Goal: Task Accomplishment & Management: Use online tool/utility

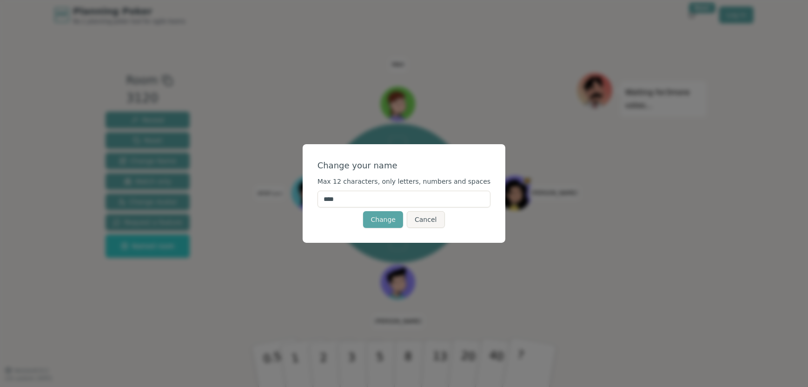
drag, startPoint x: 391, startPoint y: 197, endPoint x: 313, endPoint y: 201, distance: 78.2
click at [313, 201] on div "Change your name Max 12 characters, only letters, numbers and spaces **** Chang…" at bounding box center [404, 193] width 808 height 387
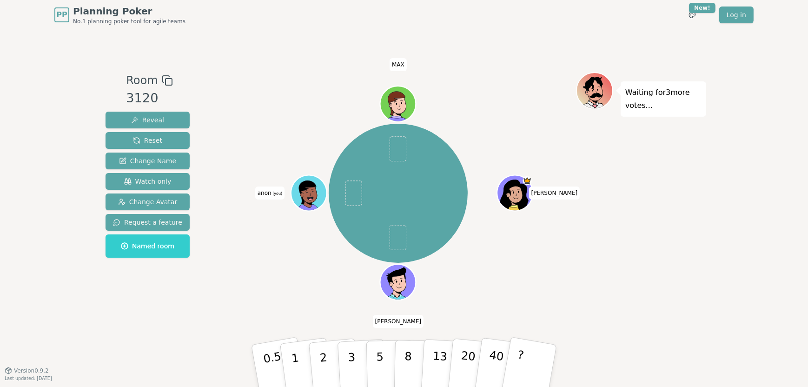
click at [308, 198] on icon at bounding box center [311, 199] width 6 height 4
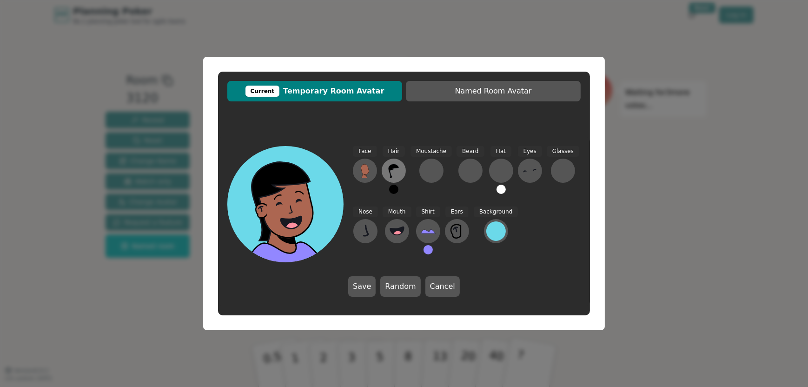
click at [396, 178] on icon at bounding box center [393, 170] width 15 height 15
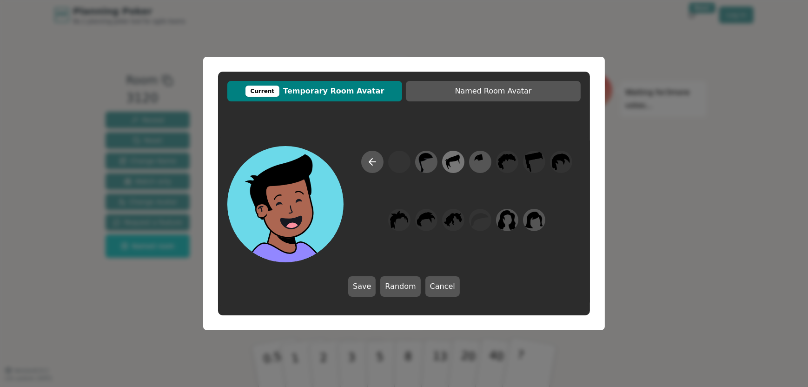
click at [455, 162] on icon at bounding box center [453, 162] width 18 height 21
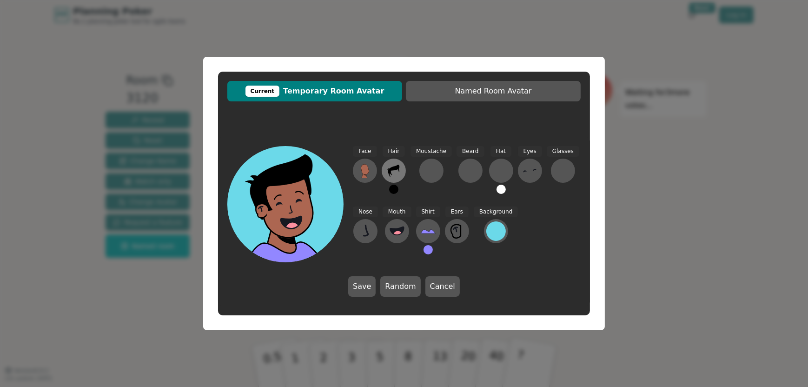
click at [394, 173] on icon at bounding box center [393, 170] width 15 height 15
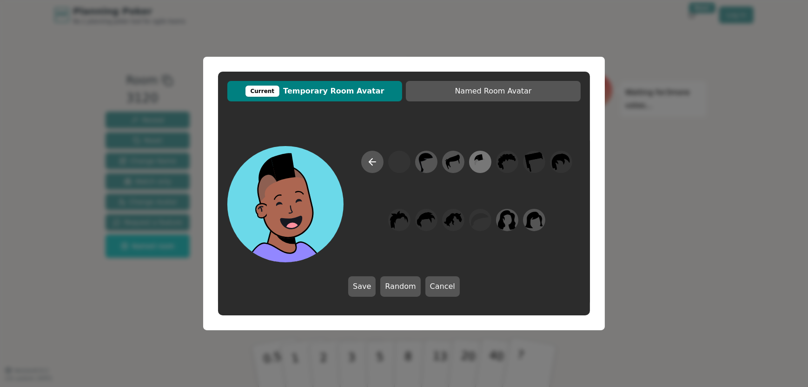
click at [479, 161] on icon at bounding box center [480, 162] width 18 height 21
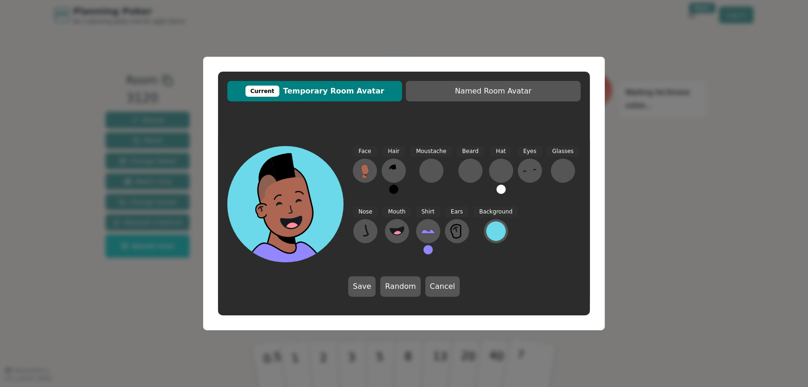
click at [395, 188] on button at bounding box center [393, 189] width 9 height 9
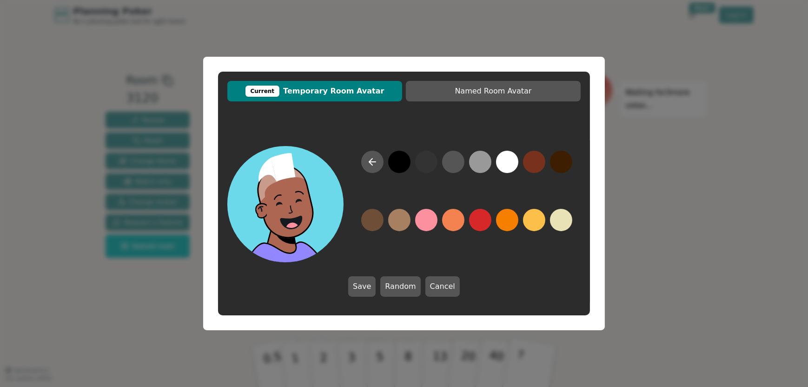
drag, startPoint x: 370, startPoint y: 215, endPoint x: 504, endPoint y: 161, distance: 144.1
click at [504, 161] on div at bounding box center [467, 207] width 228 height 112
click at [482, 163] on button at bounding box center [480, 162] width 22 height 22
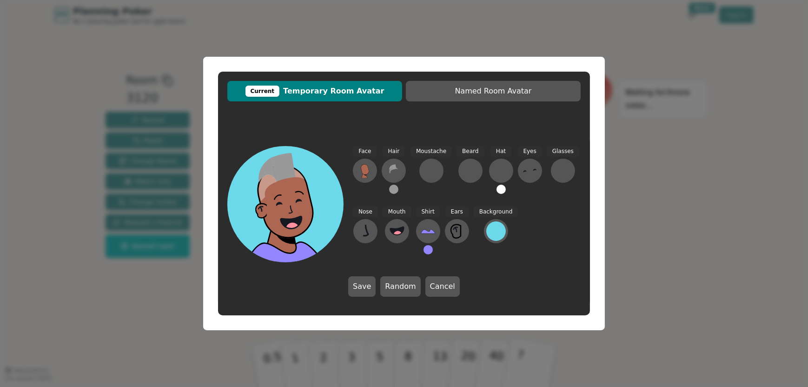
click at [397, 188] on button at bounding box center [393, 189] width 9 height 9
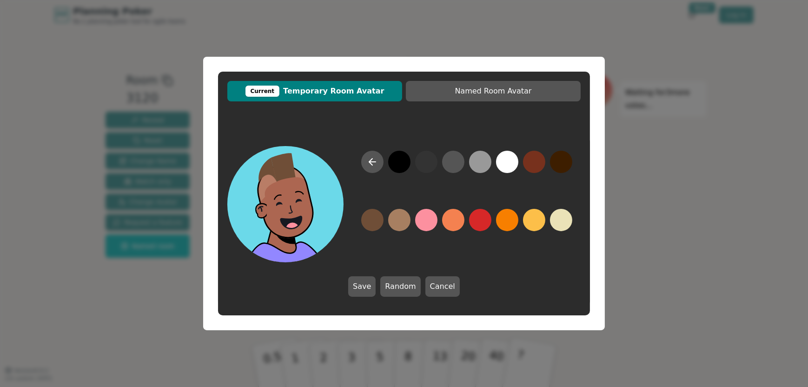
click at [377, 222] on button at bounding box center [372, 220] width 22 height 22
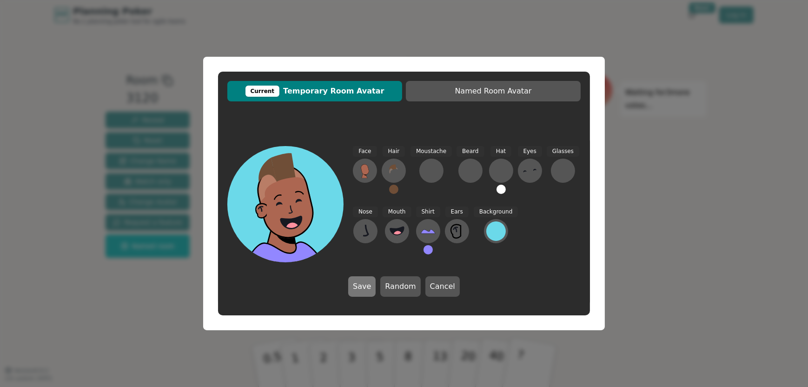
click at [363, 285] on button "Save" at bounding box center [361, 286] width 27 height 20
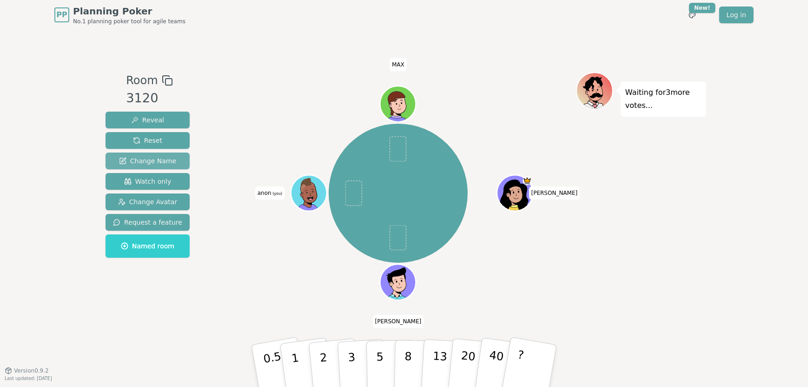
click at [152, 159] on span "Change Name" at bounding box center [147, 160] width 57 height 9
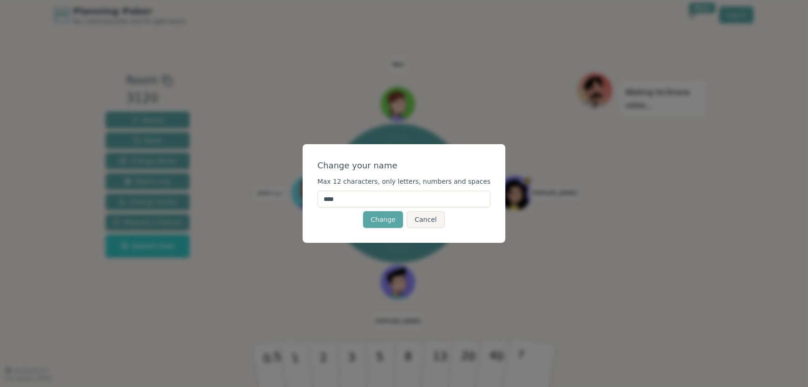
click at [369, 202] on input "****" at bounding box center [403, 199] width 173 height 17
type input "*"
type input "****"
click button "Change" at bounding box center [383, 219] width 40 height 17
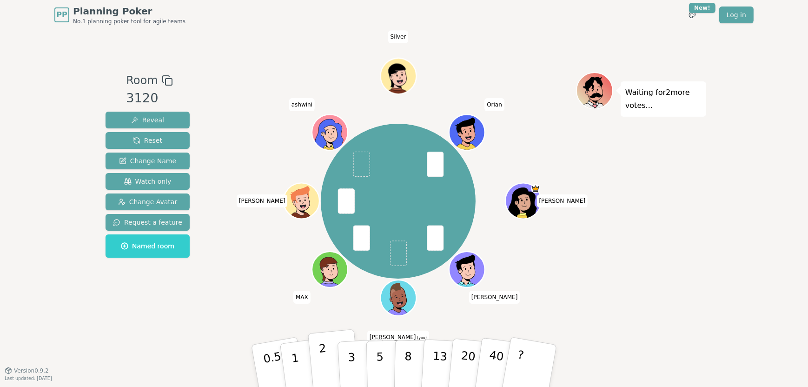
click at [331, 357] on button "2" at bounding box center [334, 366] width 53 height 74
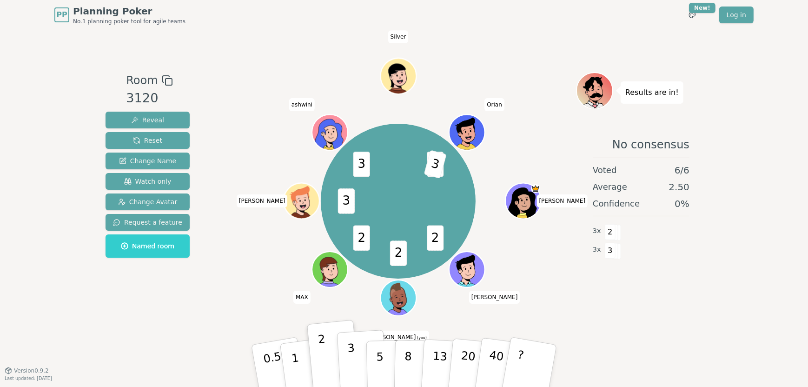
click at [350, 359] on p "3" at bounding box center [352, 366] width 10 height 51
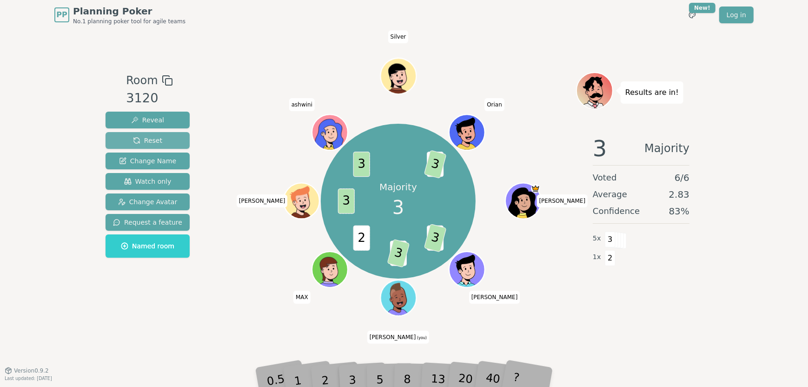
click at [159, 138] on button "Reset" at bounding box center [148, 140] width 84 height 17
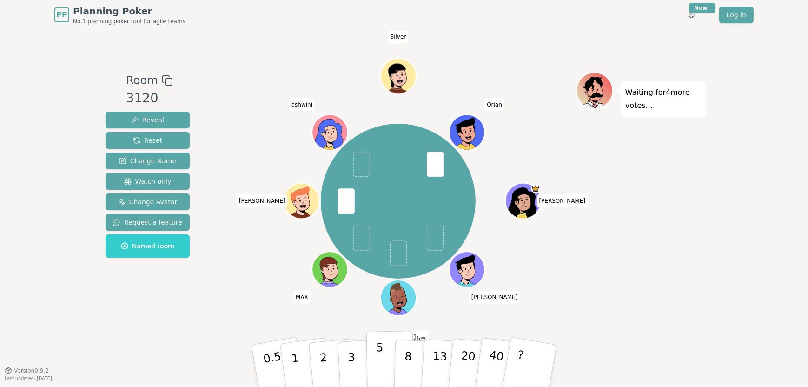
click at [379, 356] on p "5" at bounding box center [380, 366] width 8 height 50
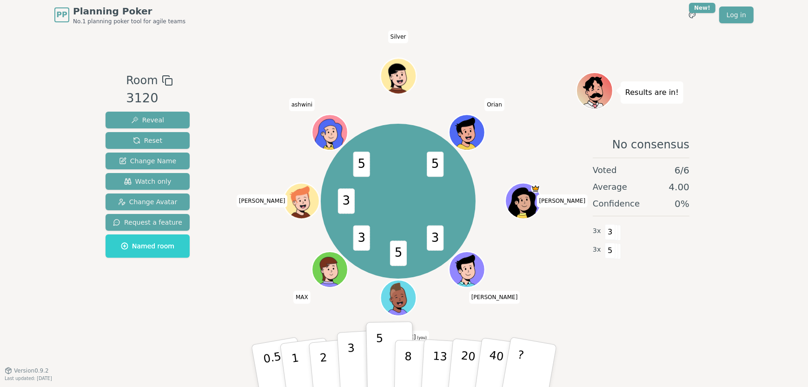
click at [359, 362] on button "3" at bounding box center [362, 366] width 51 height 73
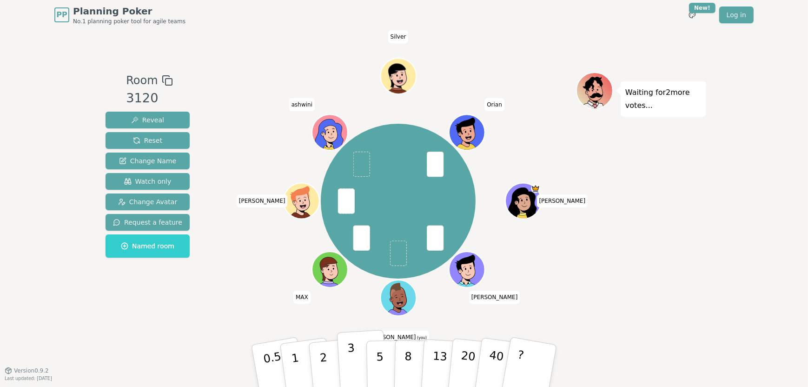
click at [352, 361] on p "3" at bounding box center [352, 366] width 10 height 51
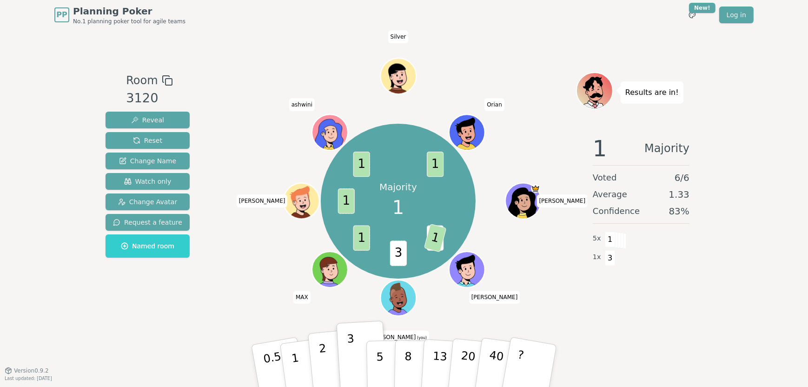
click at [321, 361] on p "2" at bounding box center [324, 367] width 12 height 51
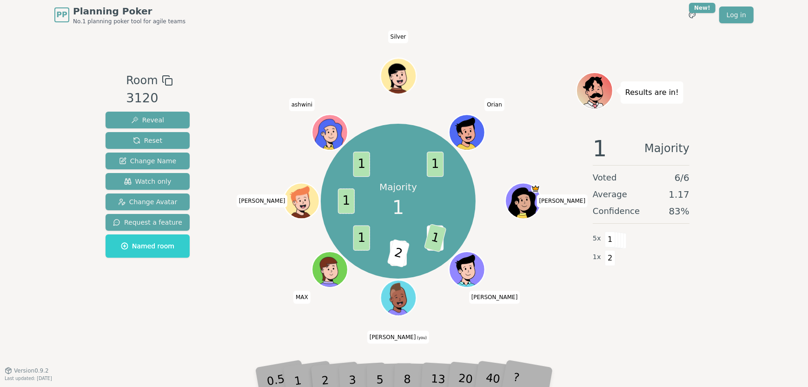
click at [298, 378] on div "1" at bounding box center [306, 366] width 32 height 36
click at [296, 377] on div "1" at bounding box center [306, 366] width 32 height 36
click at [155, 136] on span "Reset" at bounding box center [147, 140] width 29 height 9
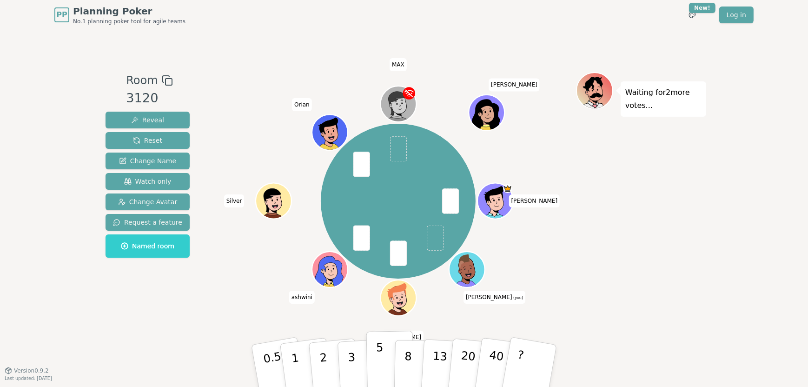
click at [376, 366] on p "5" at bounding box center [380, 366] width 8 height 50
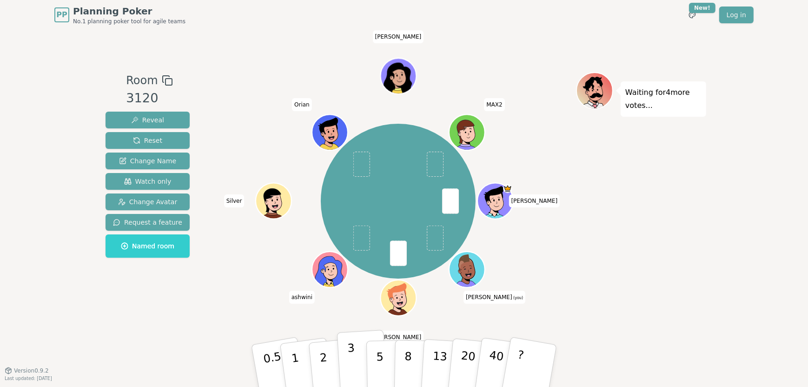
click at [362, 357] on button "3" at bounding box center [362, 366] width 51 height 73
